Goal: Information Seeking & Learning: Stay updated

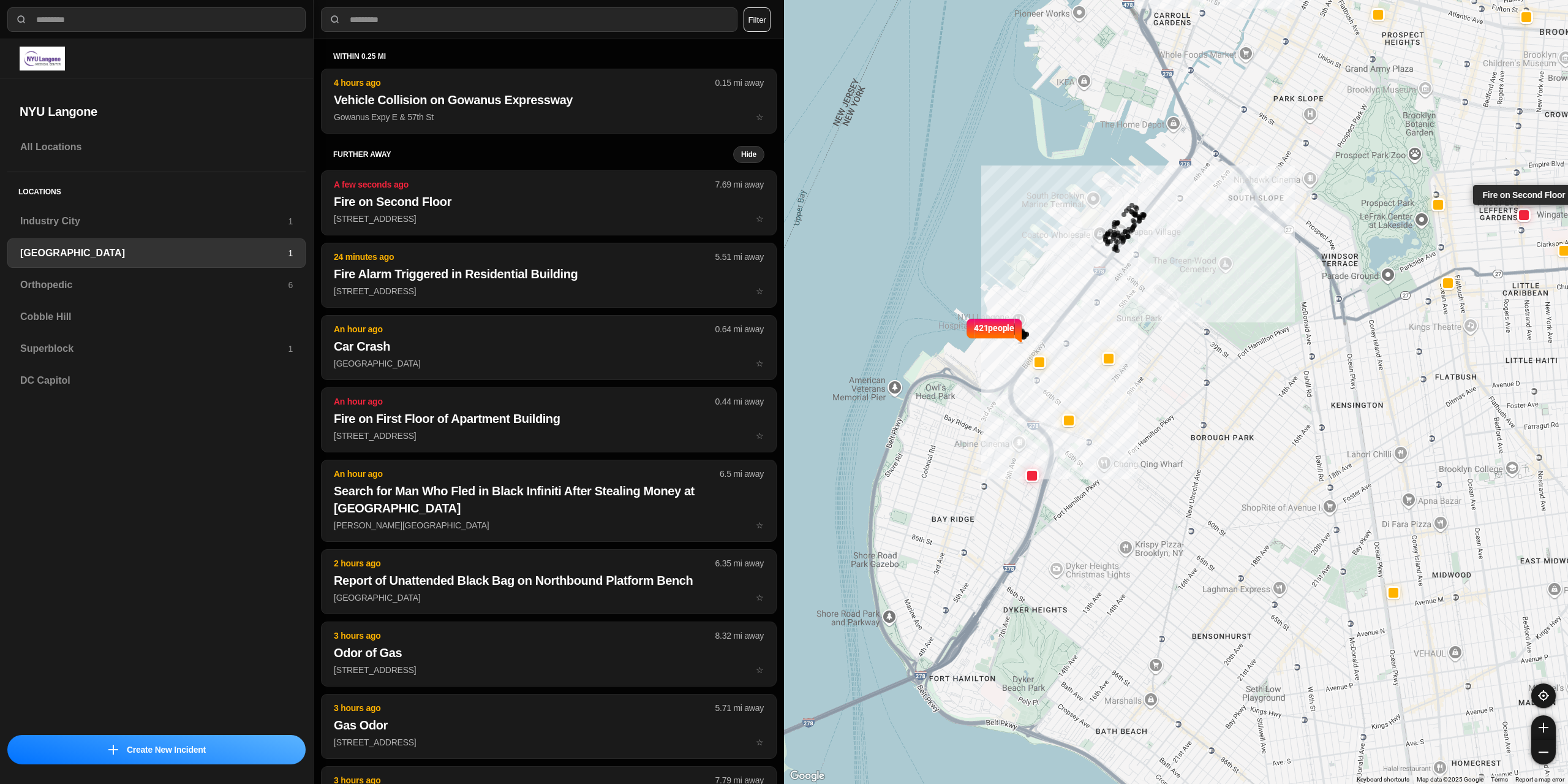
select select "*"
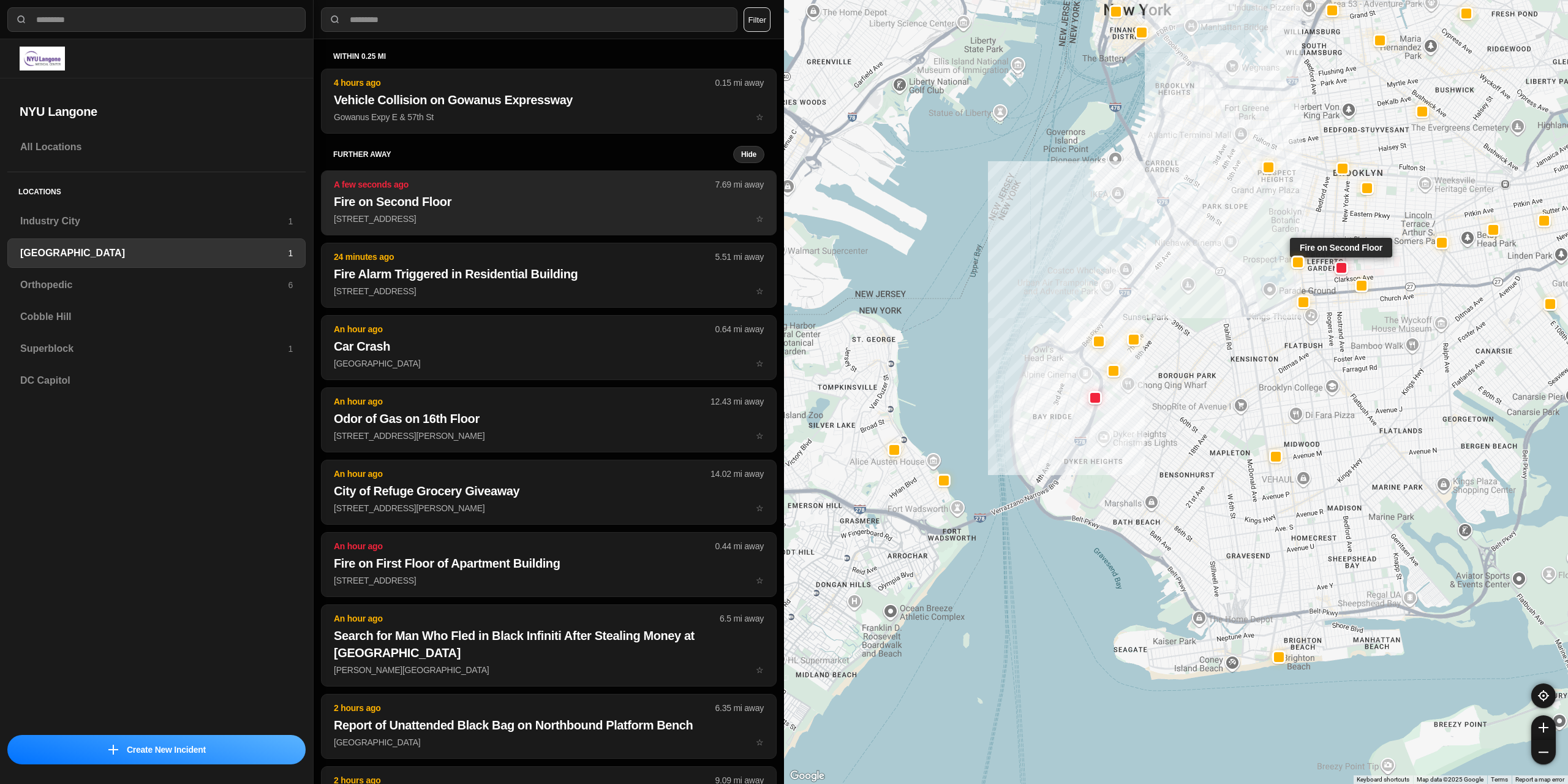
click at [449, 226] on button "A few seconds ago 7.69 mi away Fire on Second Floor [STREET_ADDRESS] ☆" at bounding box center [549, 203] width 456 height 65
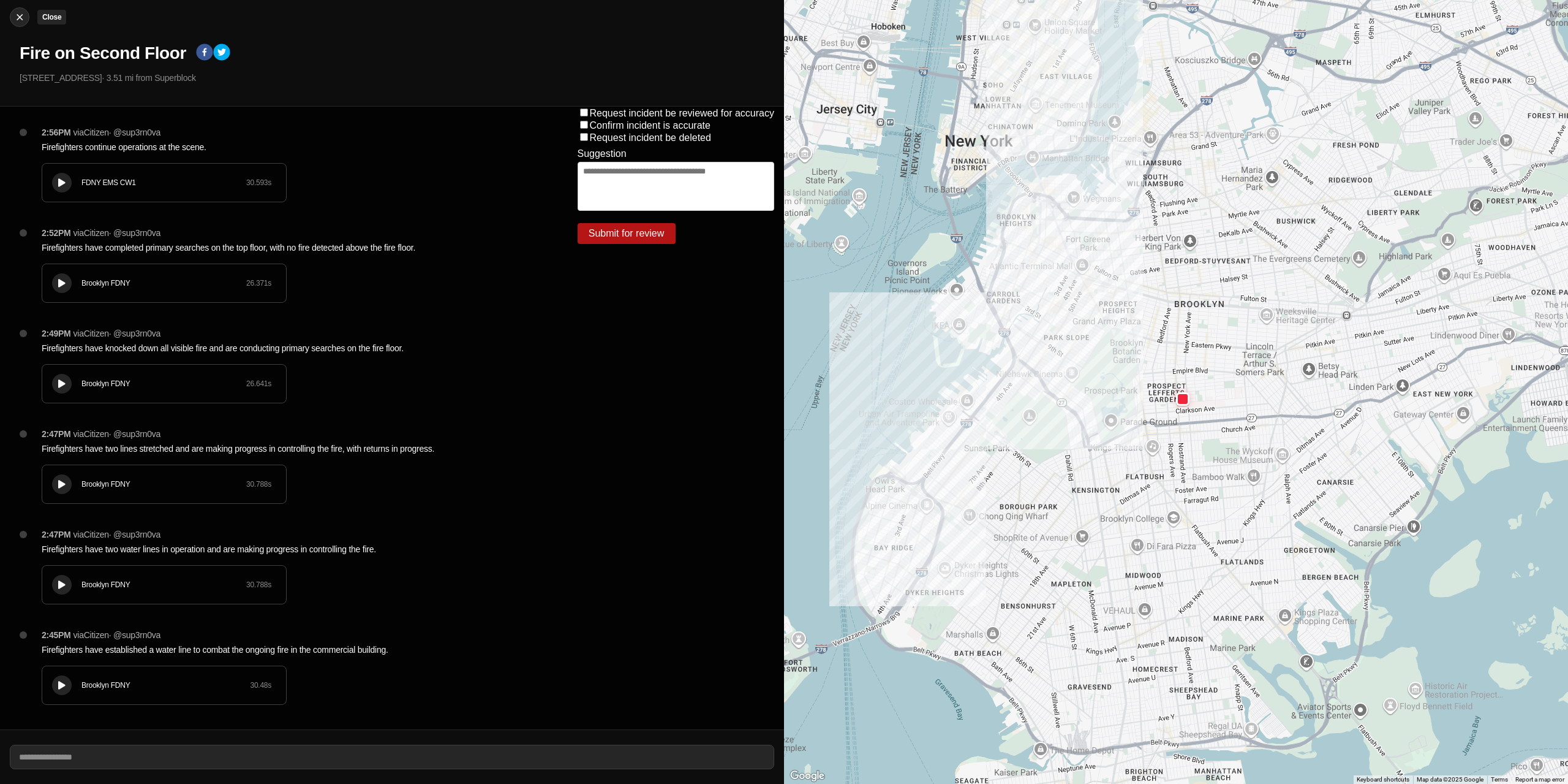
click at [19, 16] on img at bounding box center [20, 17] width 12 height 12
select select "*"
